Goal: Communication & Community: Answer question/provide support

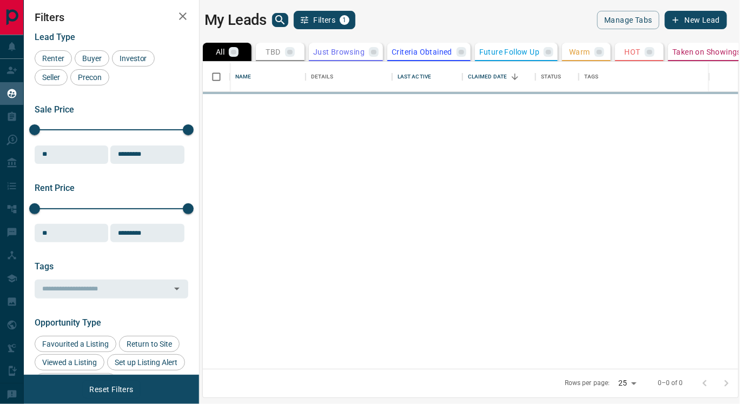
scroll to position [299, 526]
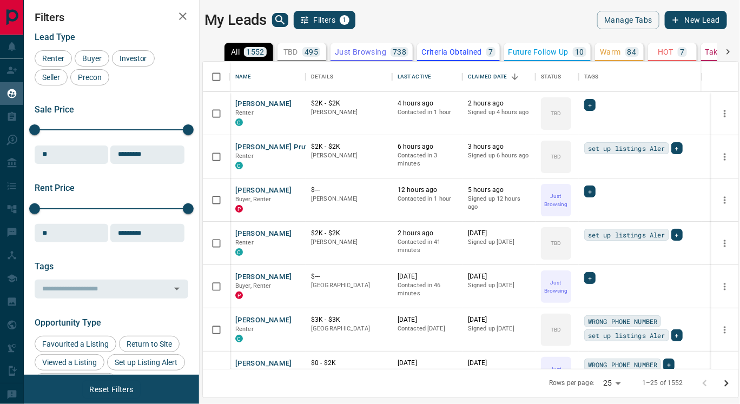
click at [617, 383] on body "Lead Transfers Claim Leads My Leads Tasks Opportunities Deals Campaigns Automat…" at bounding box center [370, 195] width 740 height 390
click at [614, 383] on li "100" at bounding box center [614, 383] width 29 height 16
type input "***"
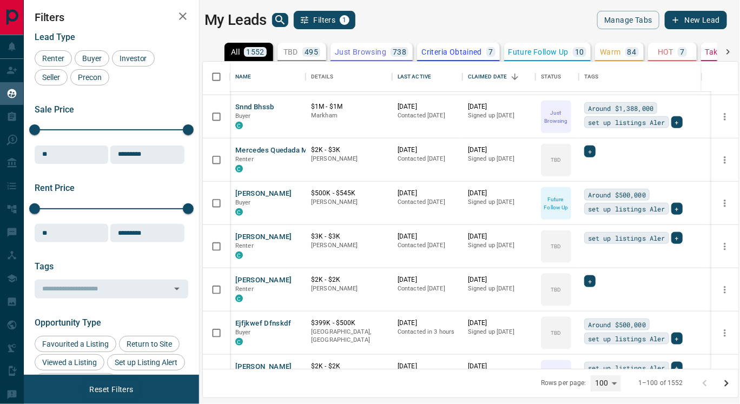
scroll to position [3457, 0]
click at [255, 282] on button "[PERSON_NAME]" at bounding box center [263, 281] width 57 height 10
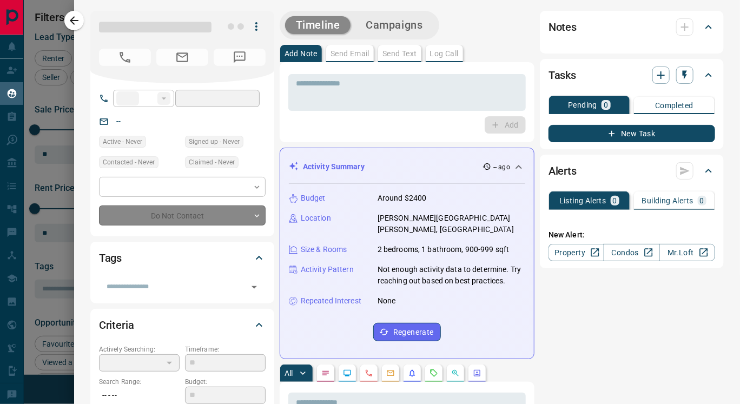
type input "**"
type input "**********"
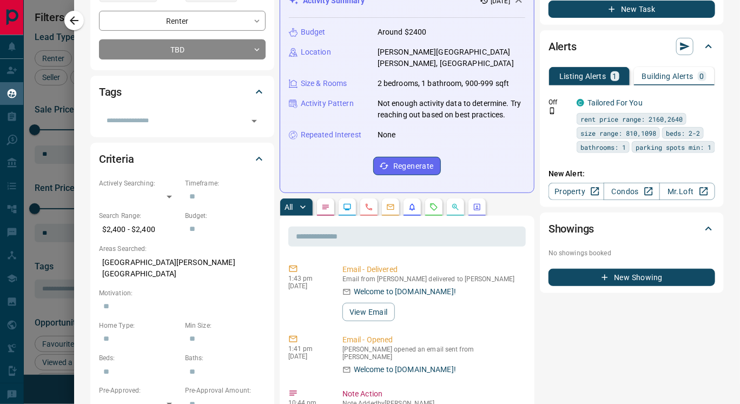
scroll to position [174, 0]
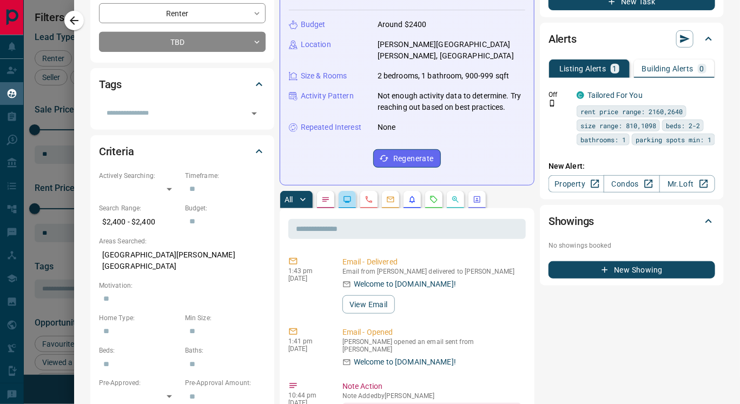
click at [345, 208] on button "button" at bounding box center [347, 199] width 17 height 17
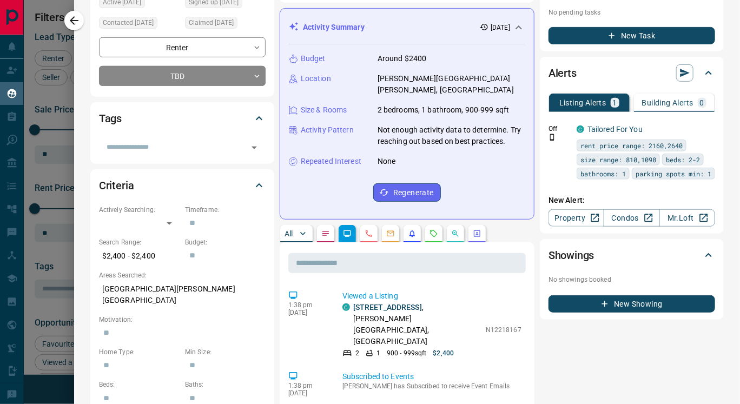
scroll to position [136, 0]
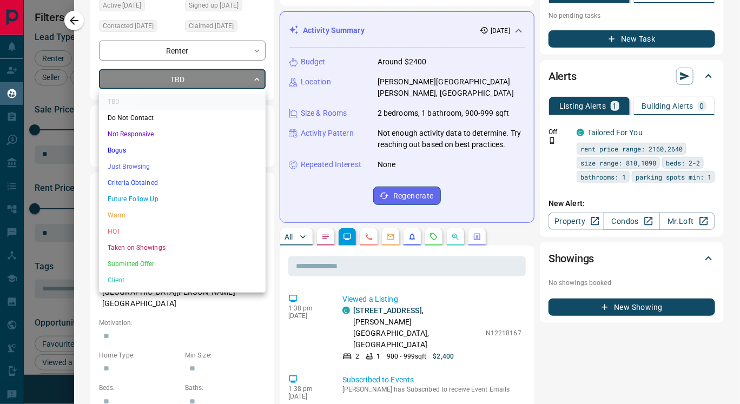
click at [221, 80] on body "Lead Transfers Claim Leads My Leads Tasks Opportunities Deals Campaigns Automat…" at bounding box center [370, 195] width 740 height 390
click at [181, 167] on li "Just Browsing" at bounding box center [182, 166] width 167 height 16
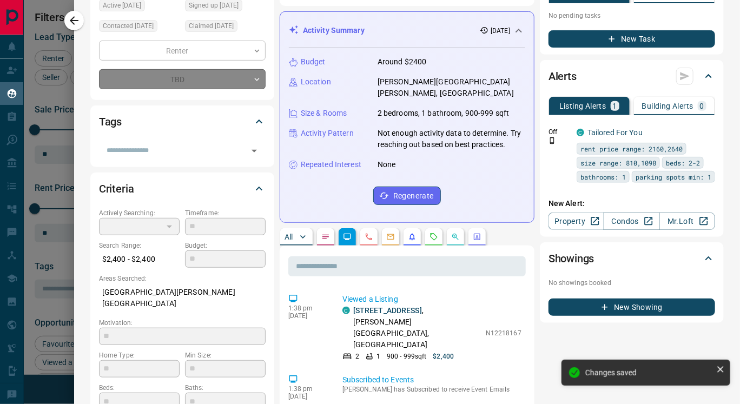
type input "*"
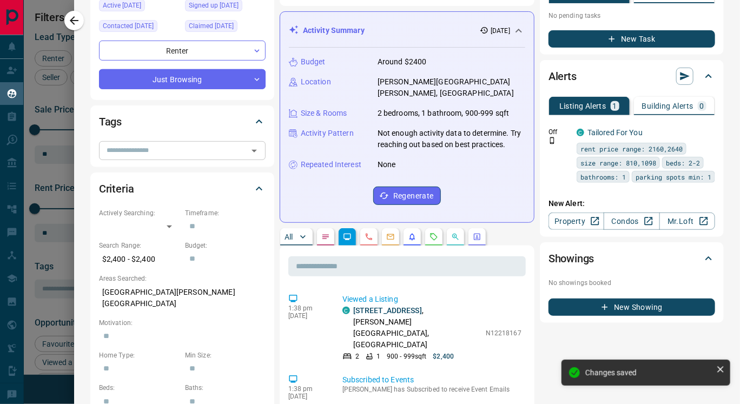
click at [172, 156] on input "text" at bounding box center [173, 150] width 142 height 12
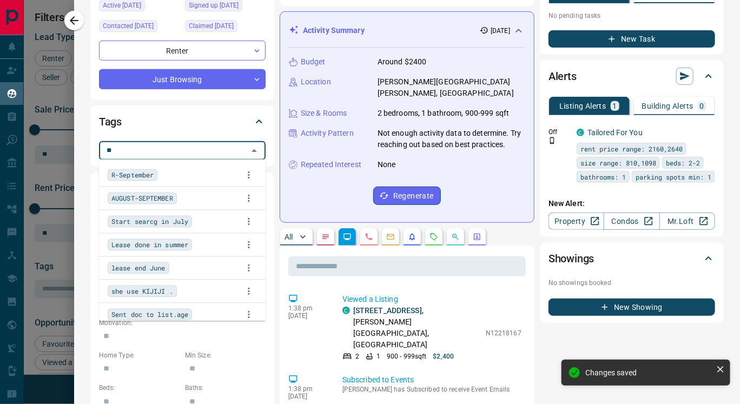
type input "***"
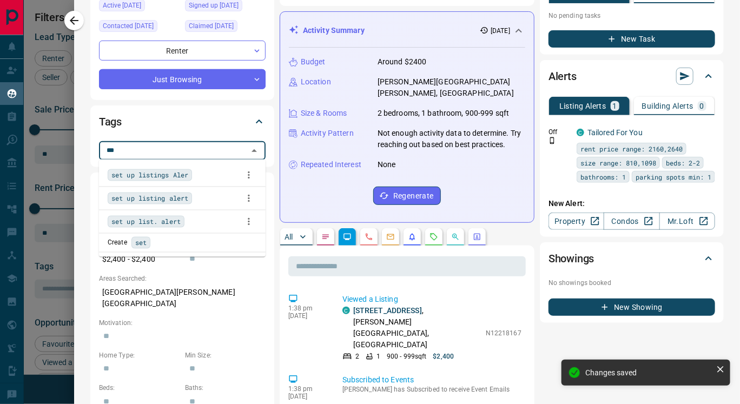
click at [172, 174] on span "set up listings Aler" at bounding box center [149, 175] width 77 height 11
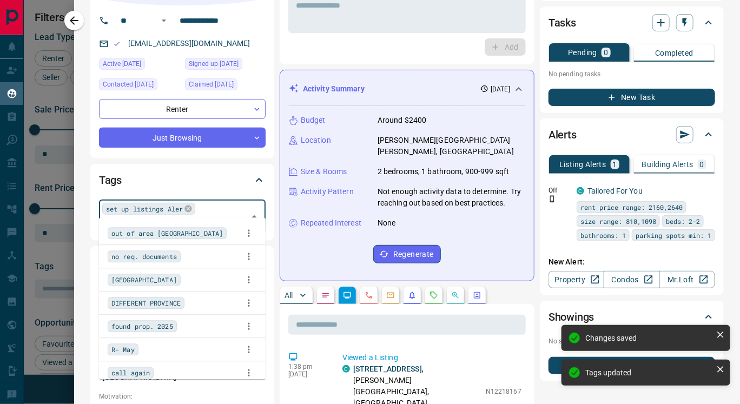
scroll to position [74, 0]
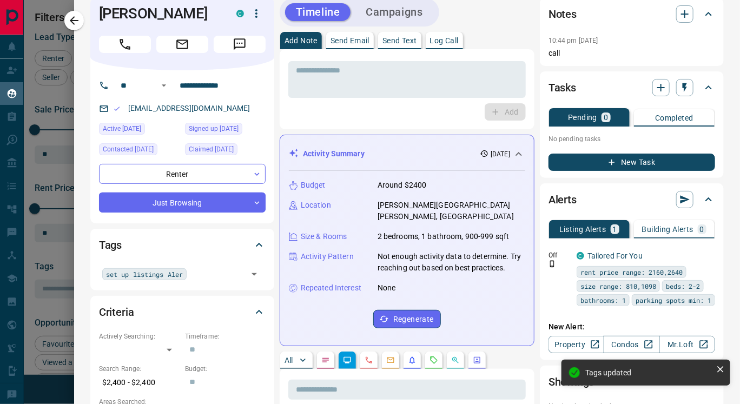
scroll to position [0, 0]
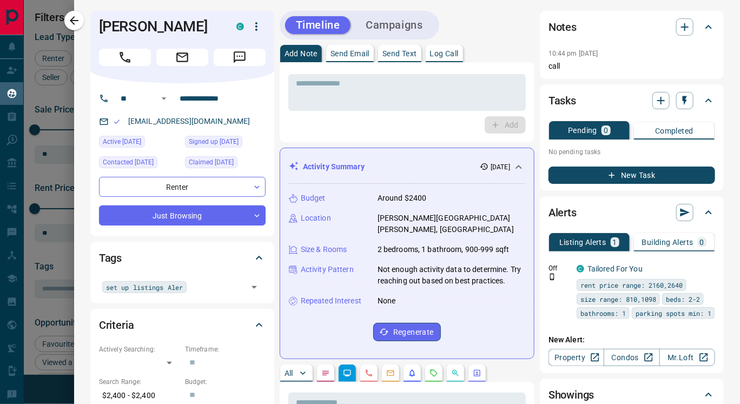
click at [401, 54] on p "Send Text" at bounding box center [399, 54] width 35 height 8
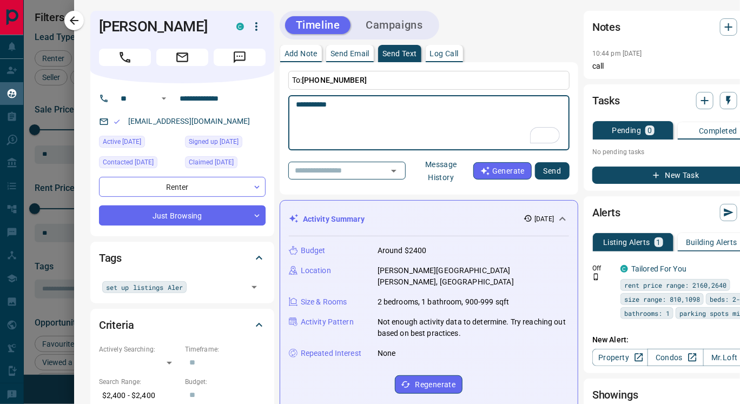
paste textarea "**********"
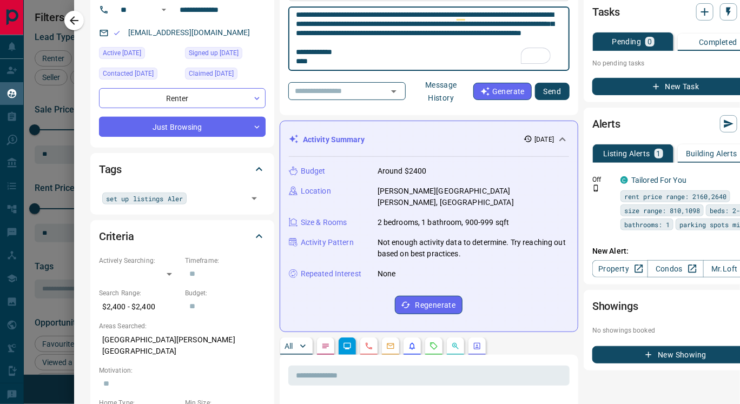
scroll to position [91, 0]
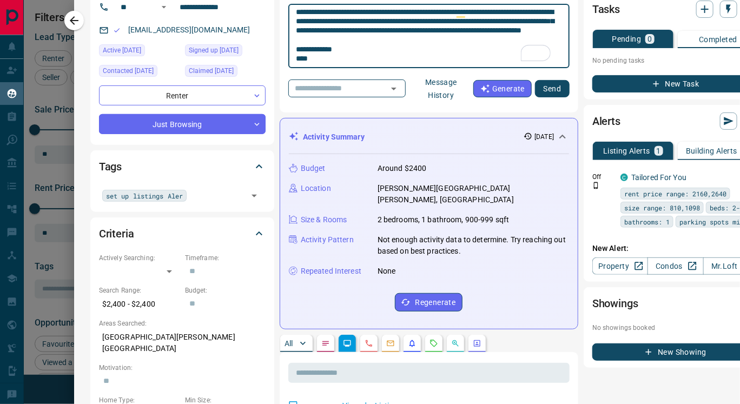
type textarea "**********"
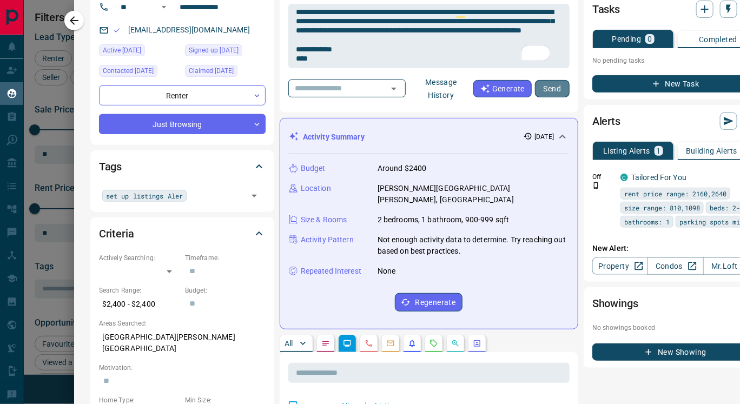
click at [548, 87] on button "Send" at bounding box center [552, 88] width 35 height 17
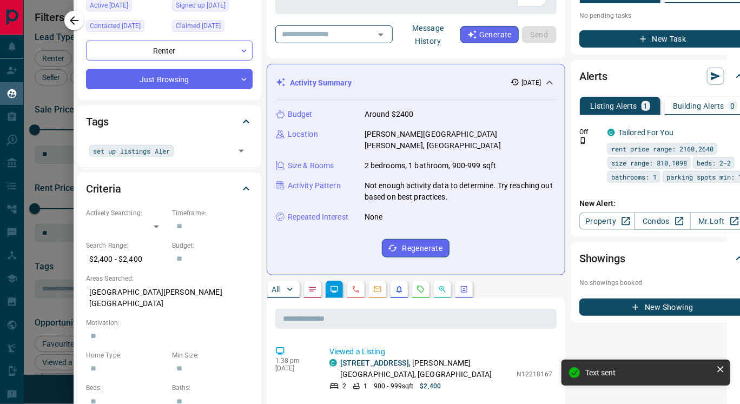
scroll to position [136, 13]
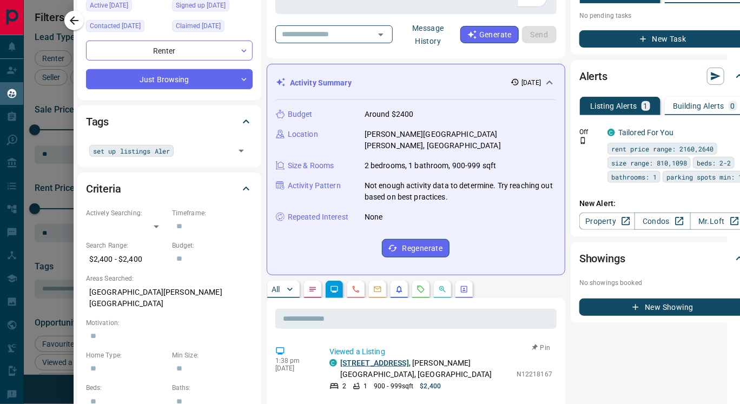
click at [390, 359] on link "[STREET_ADDRESS]" at bounding box center [374, 363] width 69 height 9
click at [654, 221] on link "Condos" at bounding box center [662, 221] width 56 height 17
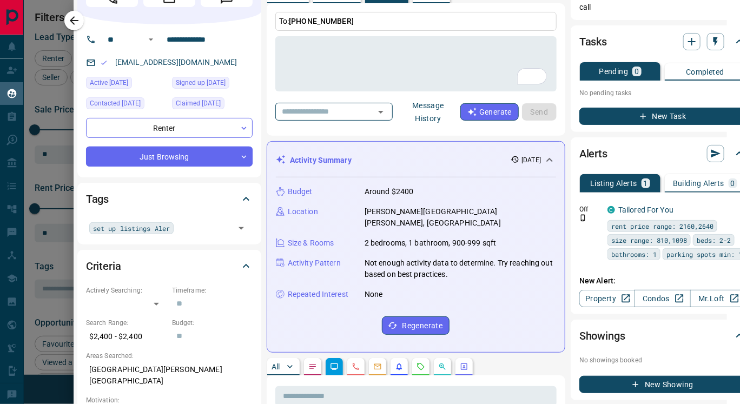
scroll to position [59, 13]
drag, startPoint x: 111, startPoint y: 57, endPoint x: 226, endPoint y: 59, distance: 114.7
click at [226, 59] on div "[EMAIL_ADDRESS][DOMAIN_NAME]" at bounding box center [169, 63] width 167 height 18
copy link "[EMAIL_ADDRESS][DOMAIN_NAME]"
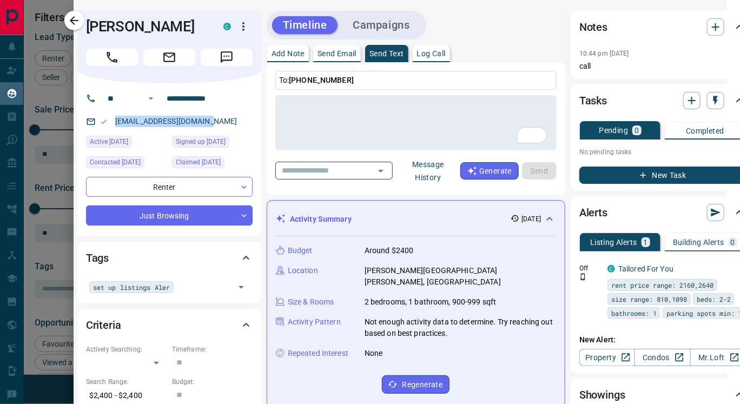
scroll to position [1, 13]
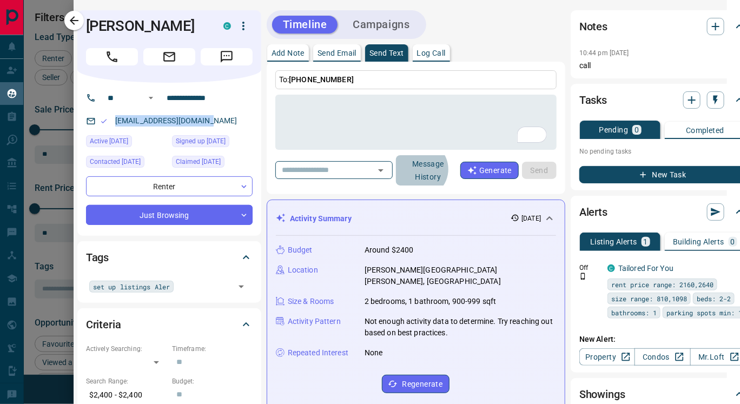
click at [438, 169] on button "Message History" at bounding box center [428, 170] width 64 height 30
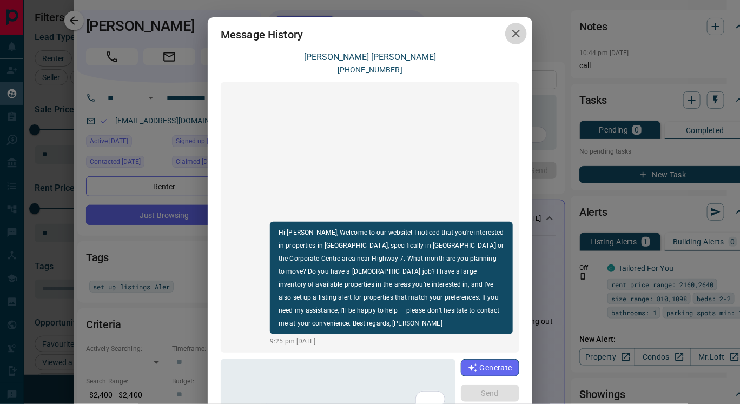
click at [509, 34] on icon "button" at bounding box center [515, 33] width 13 height 13
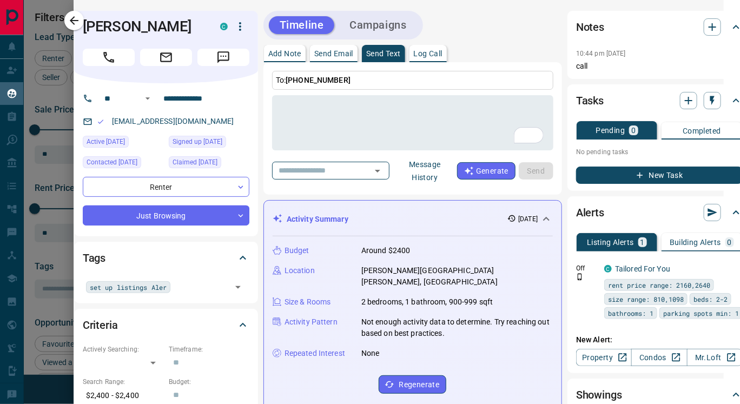
scroll to position [0, 16]
